Goal: Information Seeking & Learning: Learn about a topic

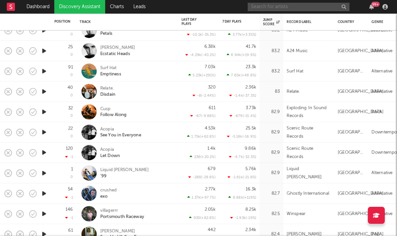
click at [345, 8] on input "text" at bounding box center [299, 7] width 102 height 8
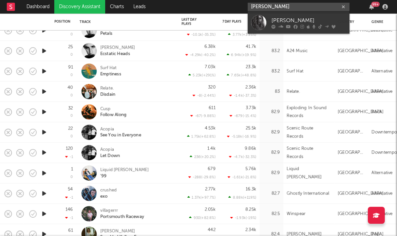
type input "[PERSON_NAME]"
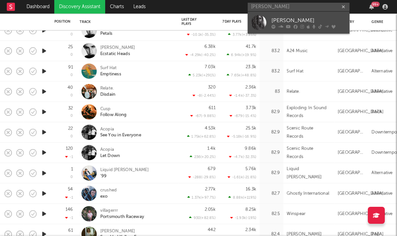
click at [296, 18] on div "[PERSON_NAME]" at bounding box center [309, 20] width 75 height 8
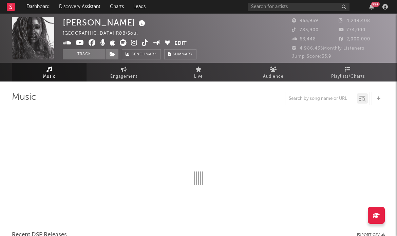
select select "6m"
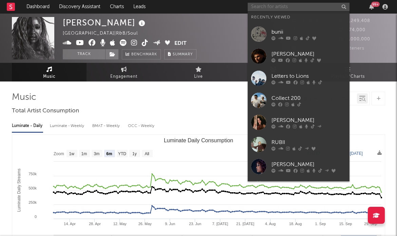
click at [286, 8] on input "text" at bounding box center [299, 7] width 102 height 8
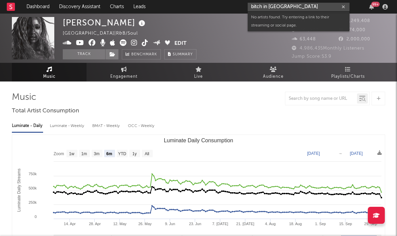
type input "bitch in [GEOGRAPHIC_DATA]"
